Goal: Transaction & Acquisition: Book appointment/travel/reservation

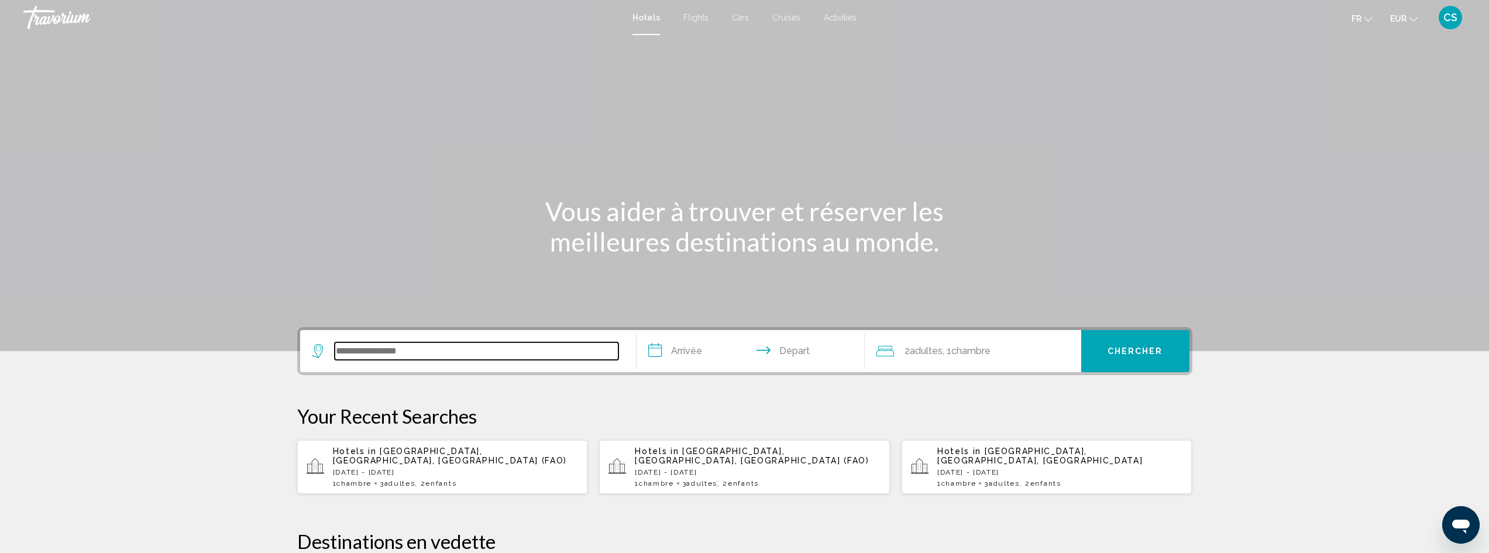
click at [397, 355] on input "Search widget" at bounding box center [477, 351] width 284 height 18
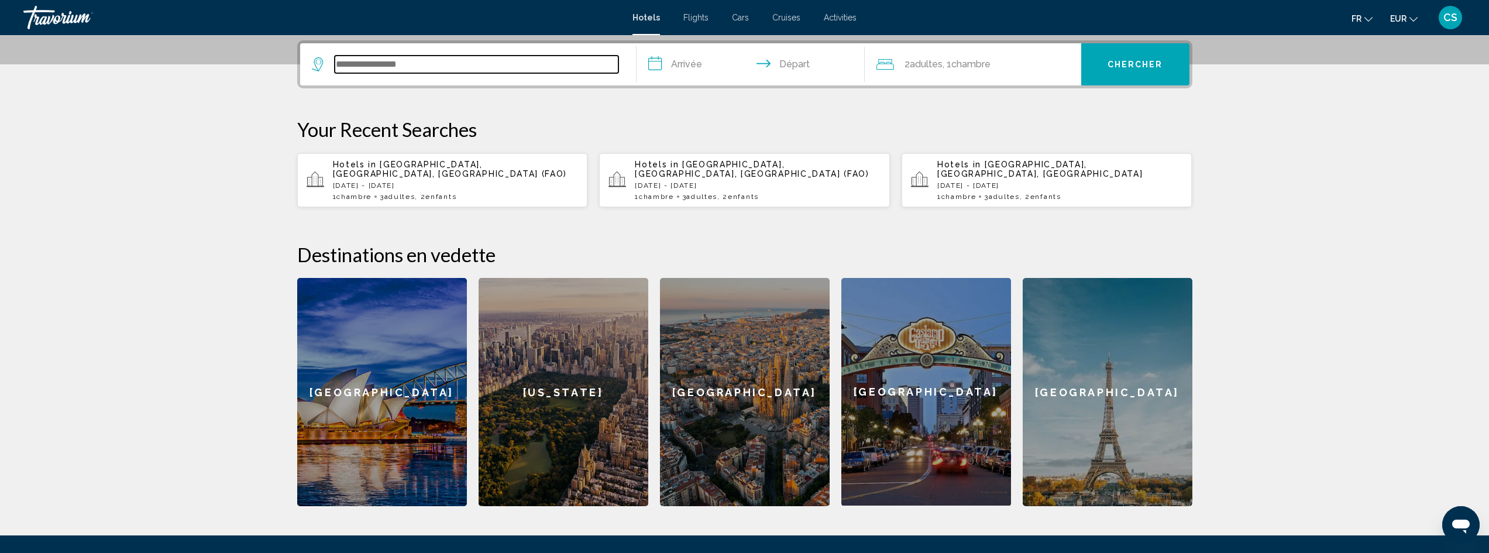
scroll to position [289, 0]
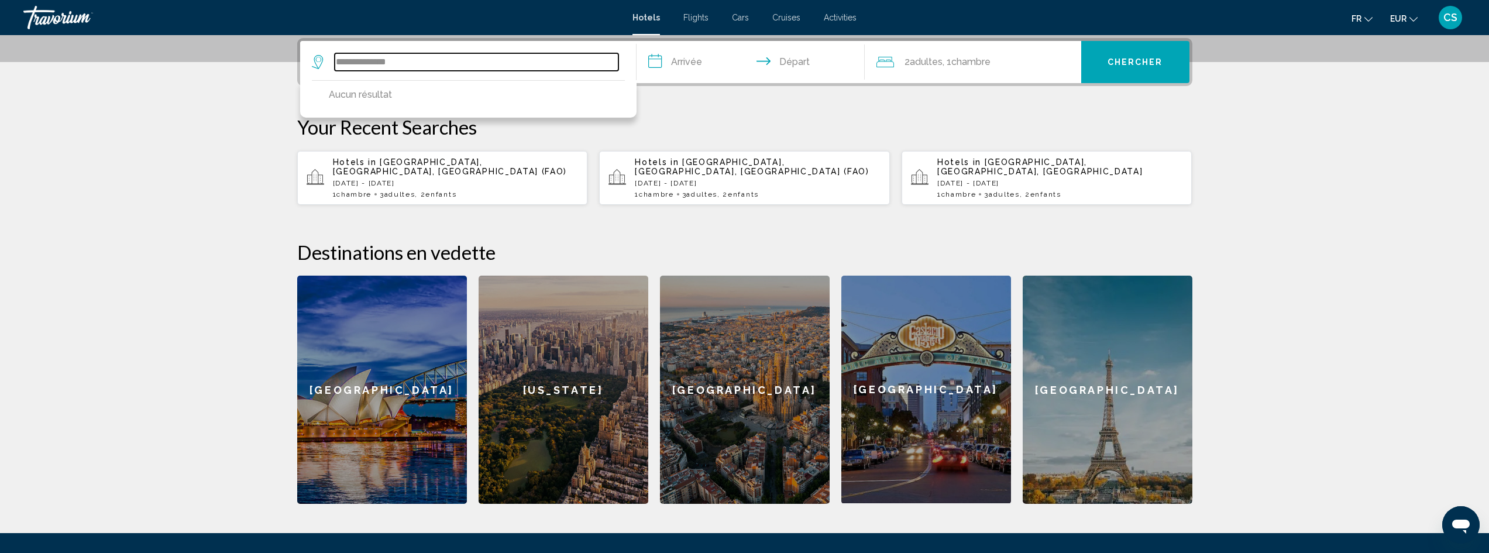
type input "**********"
click at [405, 179] on p "[DATE] - [DATE]" at bounding box center [456, 183] width 246 height 8
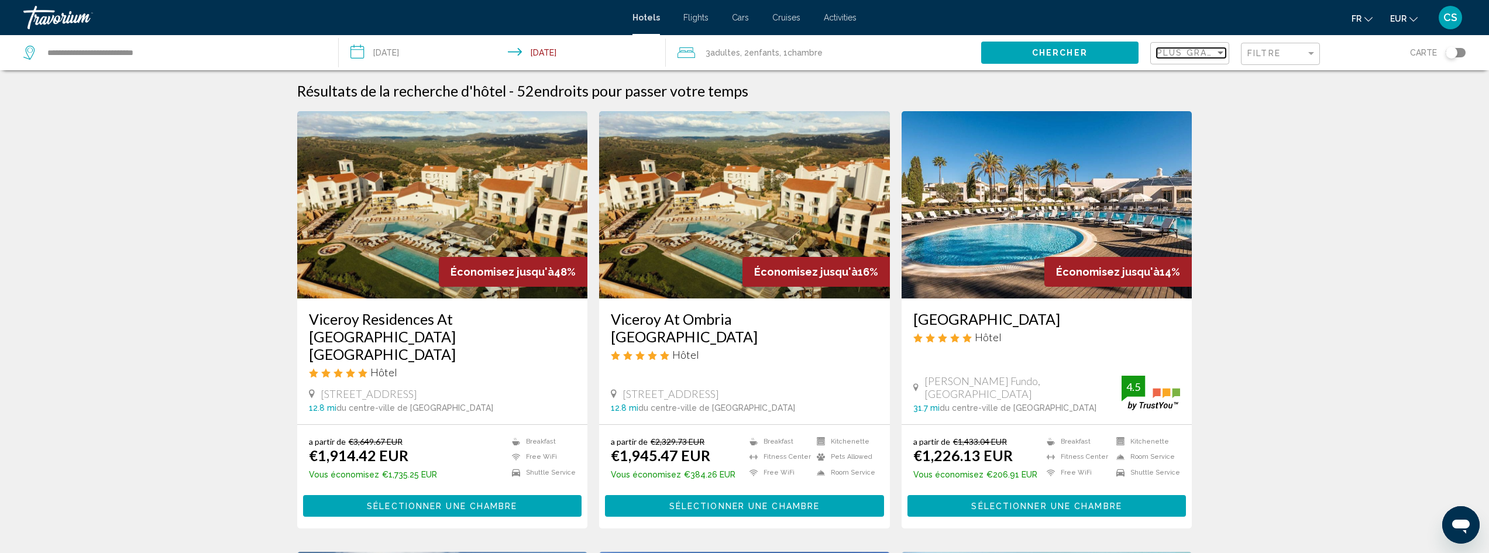
click at [1219, 56] on div "Sort by" at bounding box center [1220, 52] width 11 height 9
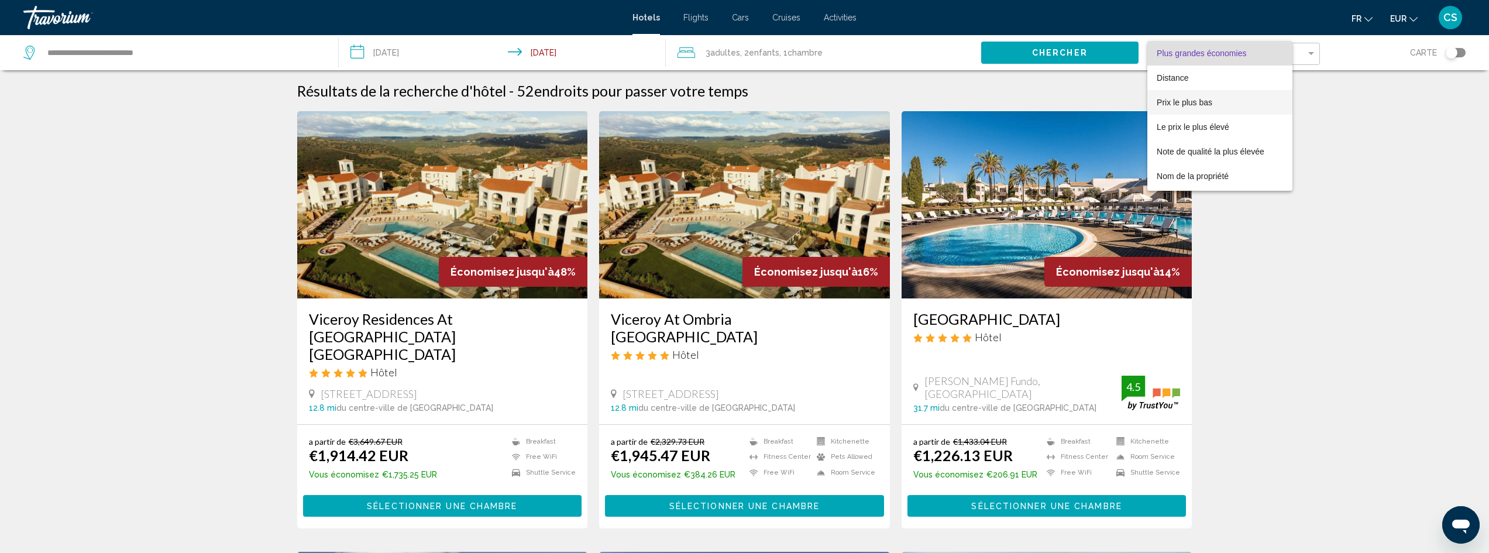
click at [1184, 104] on span "Prix le plus bas" at bounding box center [1185, 102] width 56 height 9
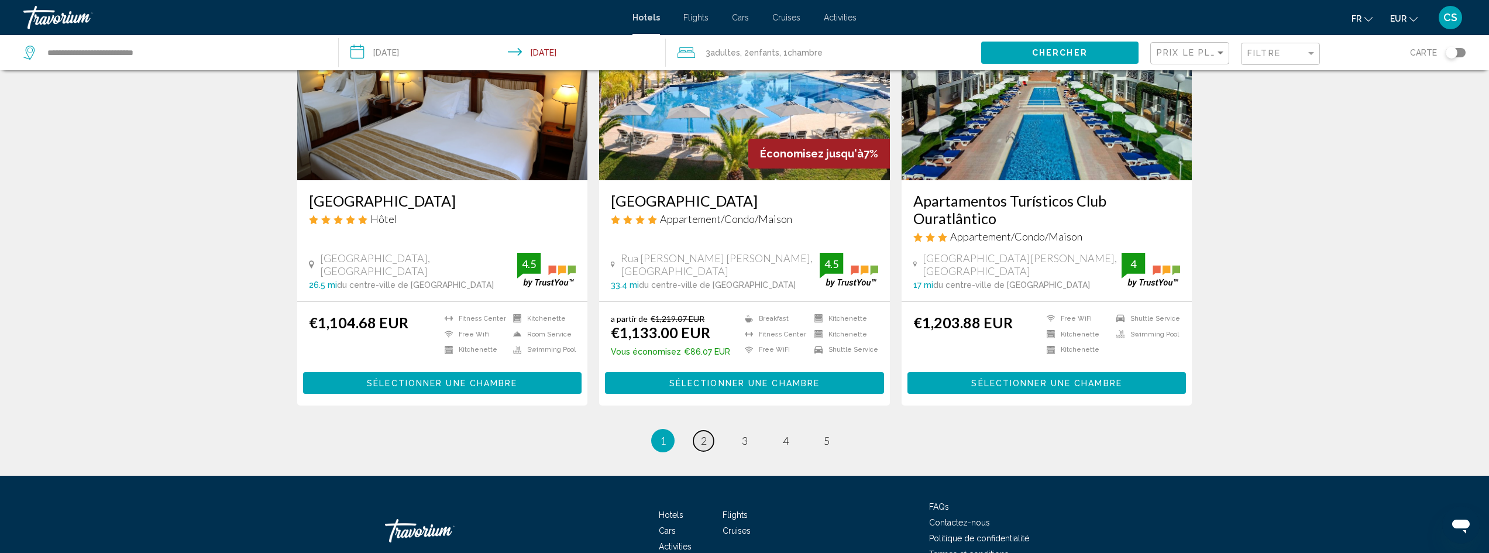
click at [710, 431] on link "page 2" at bounding box center [703, 441] width 20 height 20
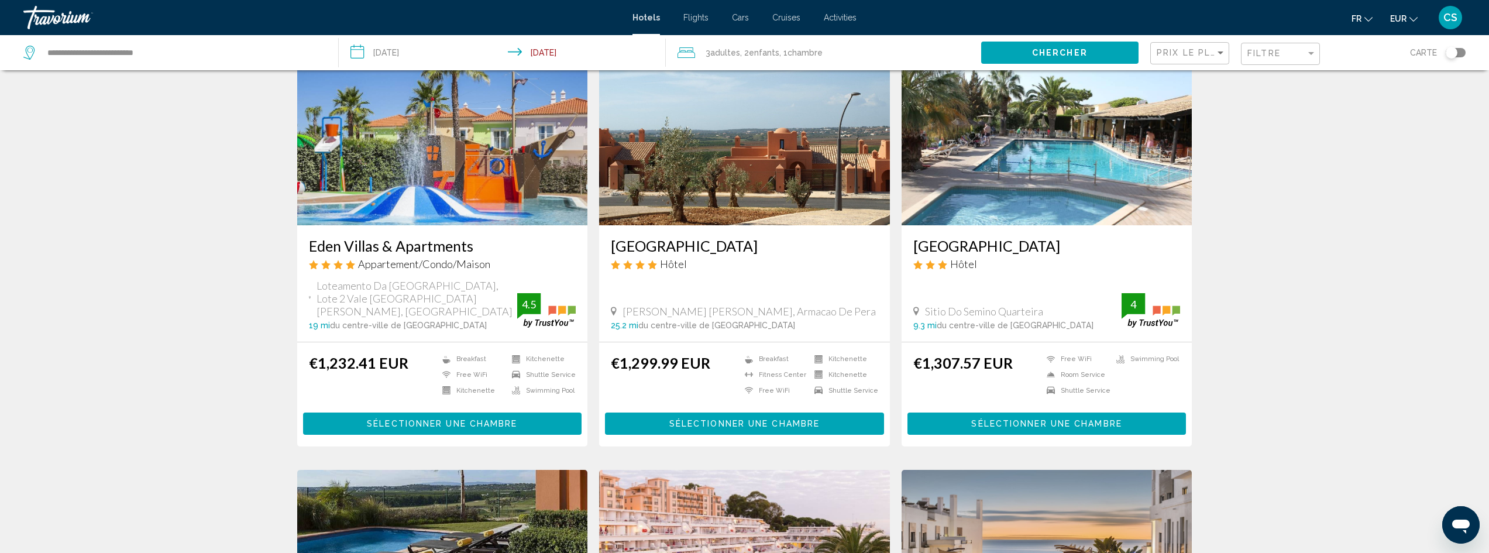
scroll to position [527, 0]
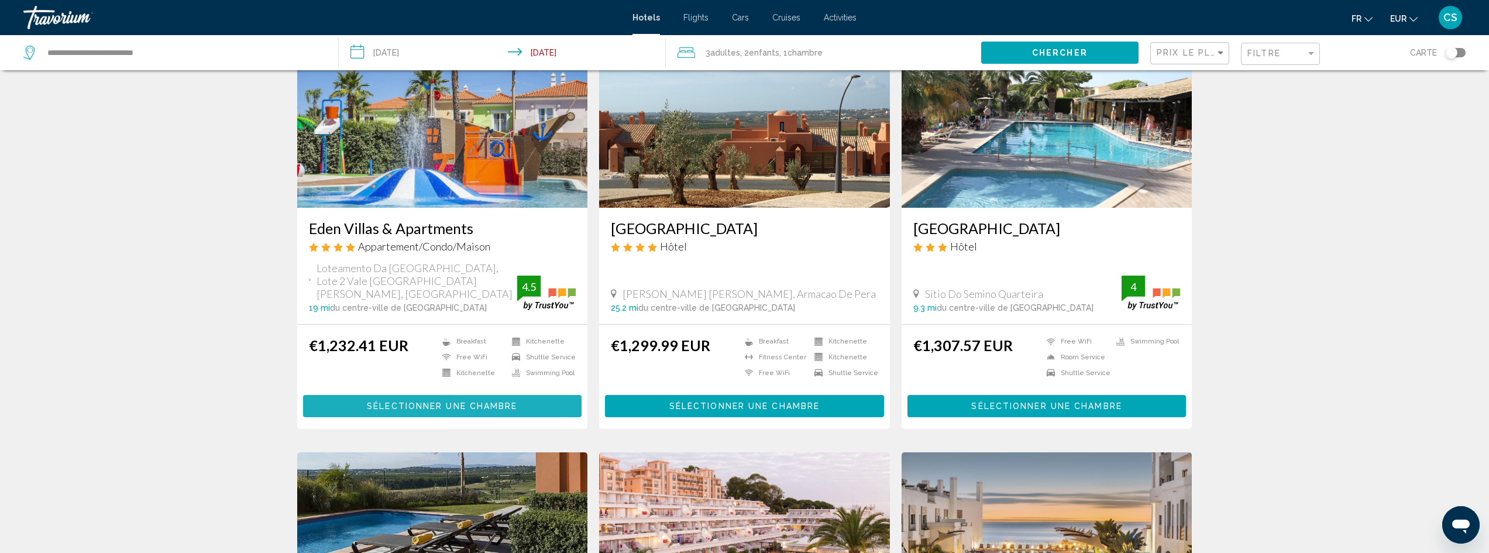
click at [482, 402] on span "Sélectionner une chambre" at bounding box center [442, 406] width 150 height 9
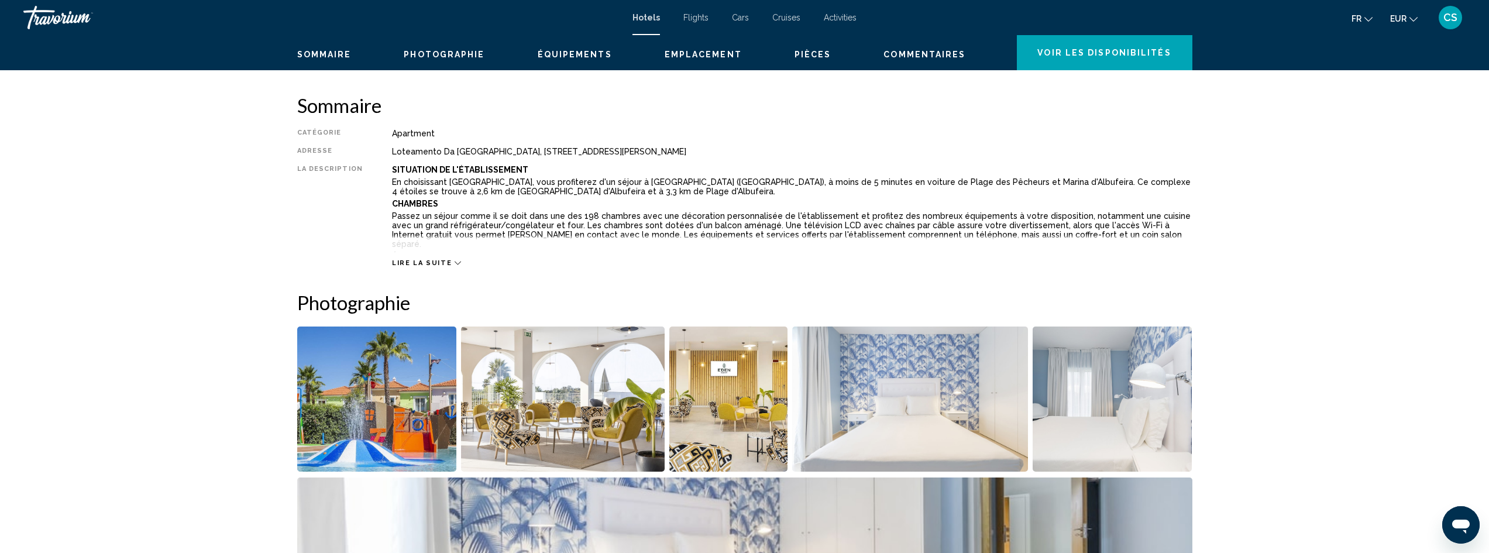
scroll to position [117, 0]
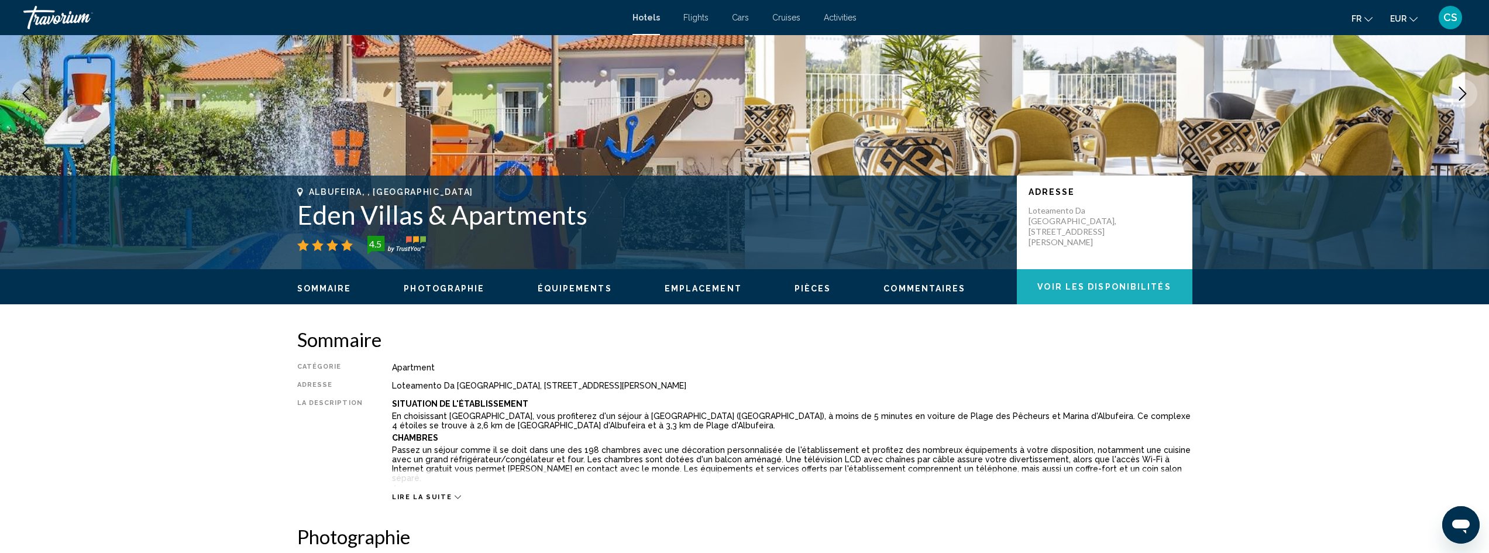
click at [1099, 295] on button "Voir les disponibilités" at bounding box center [1105, 286] width 176 height 35
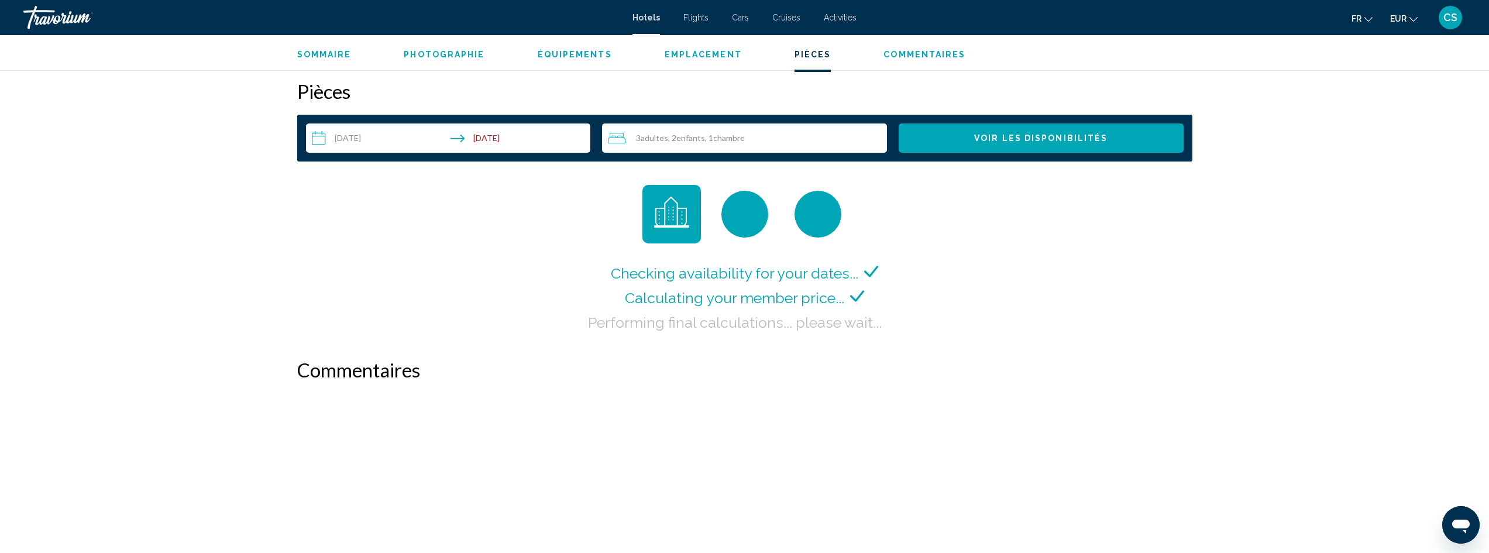
scroll to position [1481, 0]
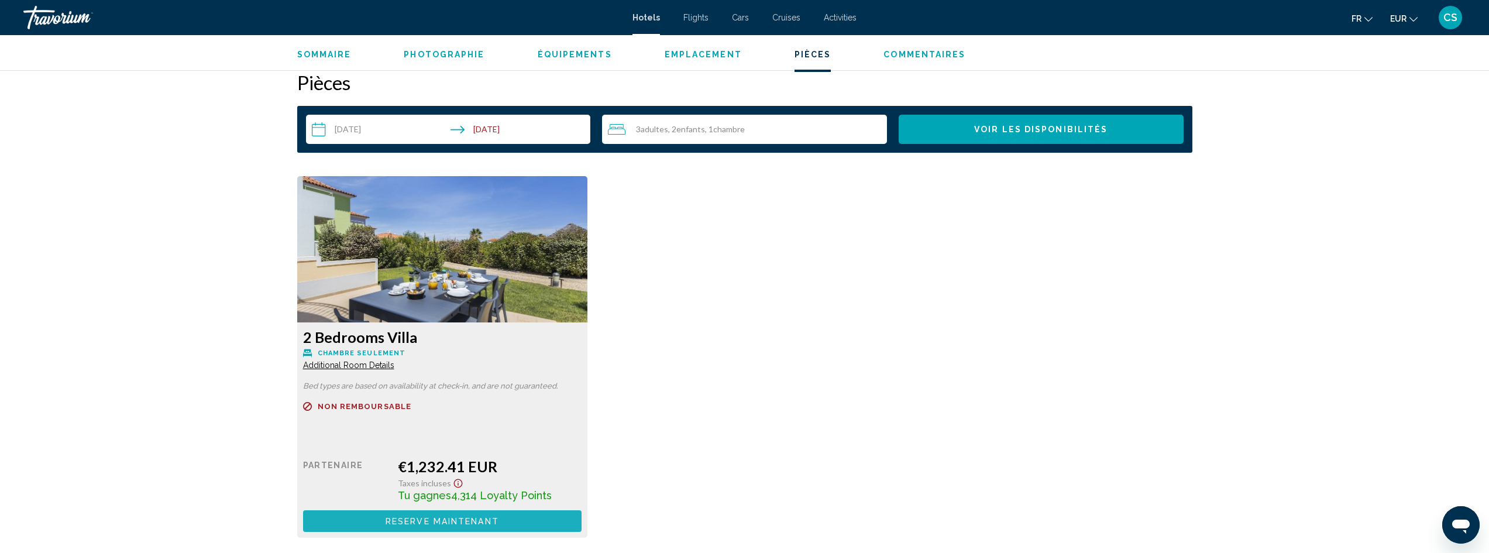
drag, startPoint x: 524, startPoint y: 527, endPoint x: 718, endPoint y: 469, distance: 202.7
click at [685, 479] on div "2 Bedrooms Villa Chambre seulement Additional Room Details Bed types are based …" at bounding box center [744, 362] width 907 height 373
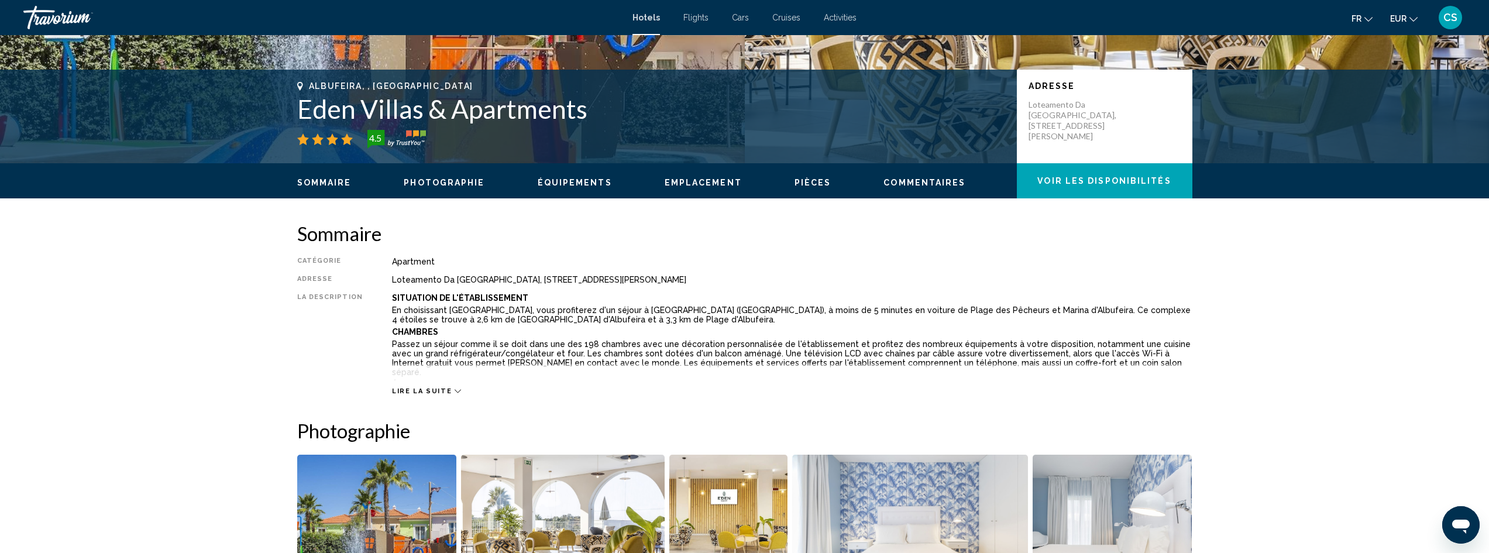
scroll to position [0, 0]
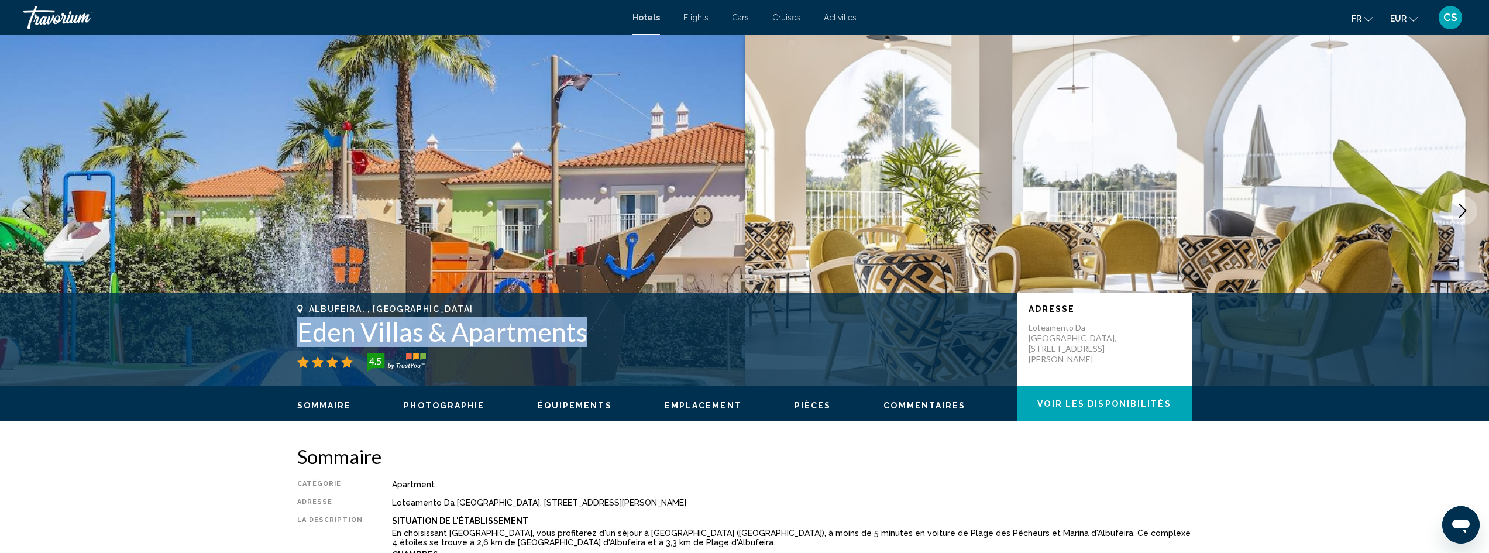
drag, startPoint x: 594, startPoint y: 336, endPoint x: 290, endPoint y: 337, distance: 303.7
click at [290, 337] on div "Albufeira, , [GEOGRAPHIC_DATA] Eden Villas & Apartments 4.5 Adresse Loteamento …" at bounding box center [745, 339] width 942 height 70
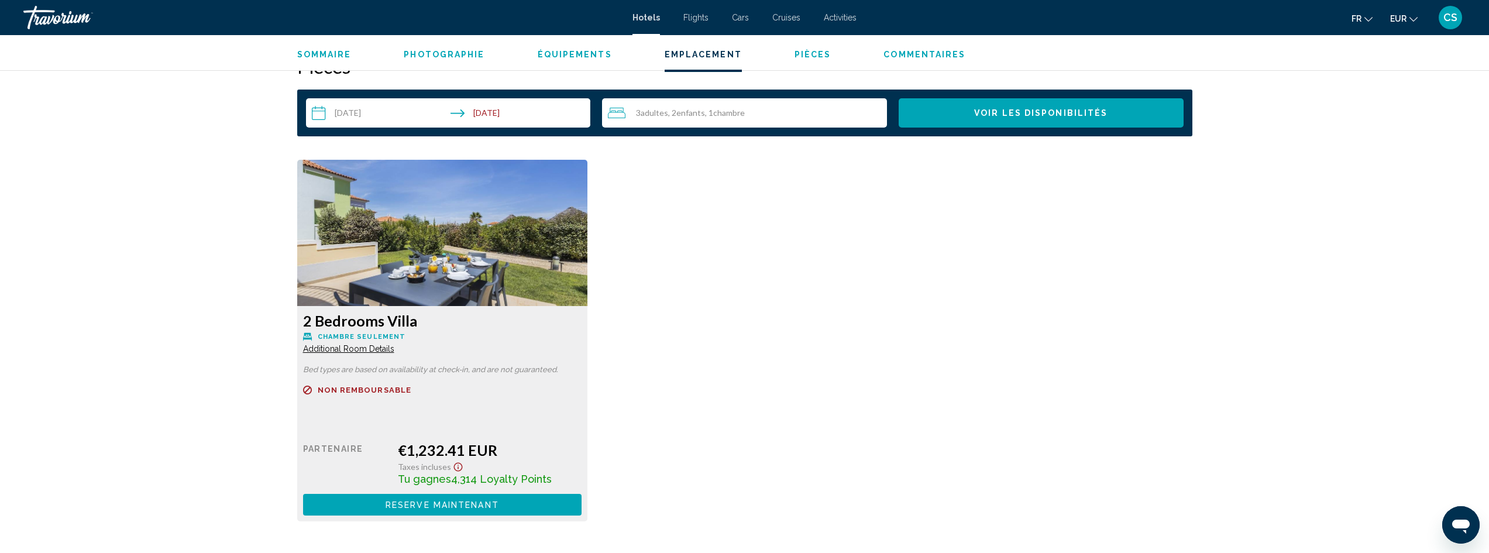
scroll to position [1521, 0]
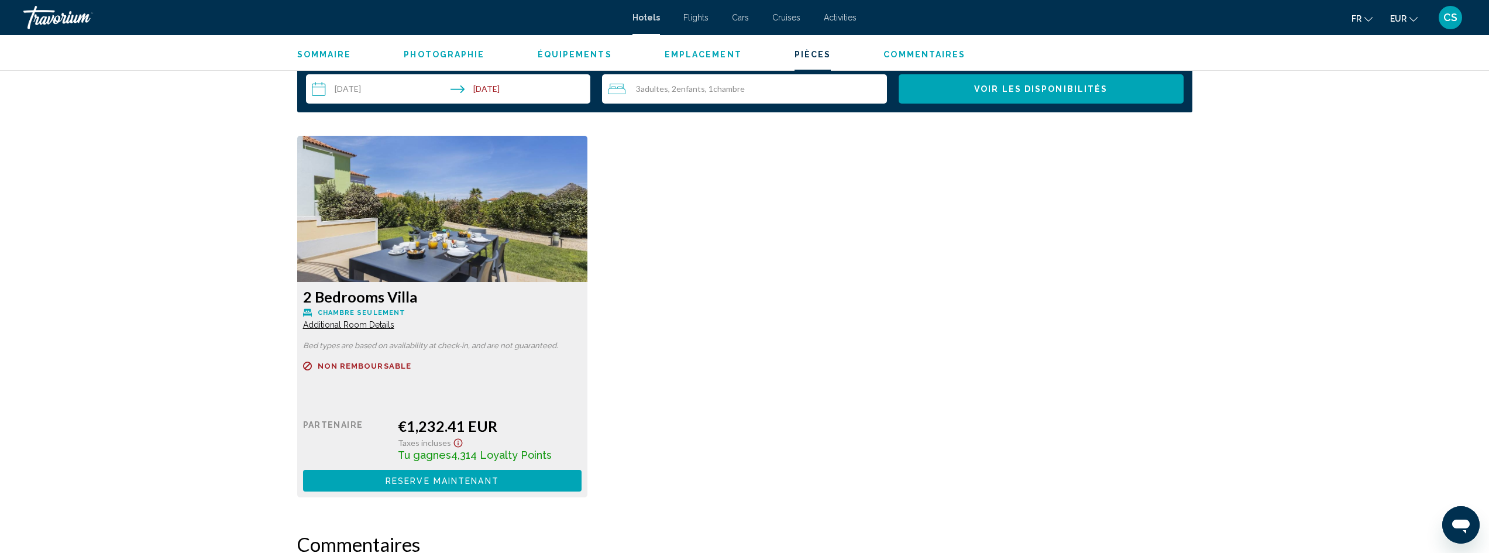
click at [493, 488] on button "Reserve maintenant Plus disponible" at bounding box center [442, 481] width 279 height 22
